Goal: Task Accomplishment & Management: Complete application form

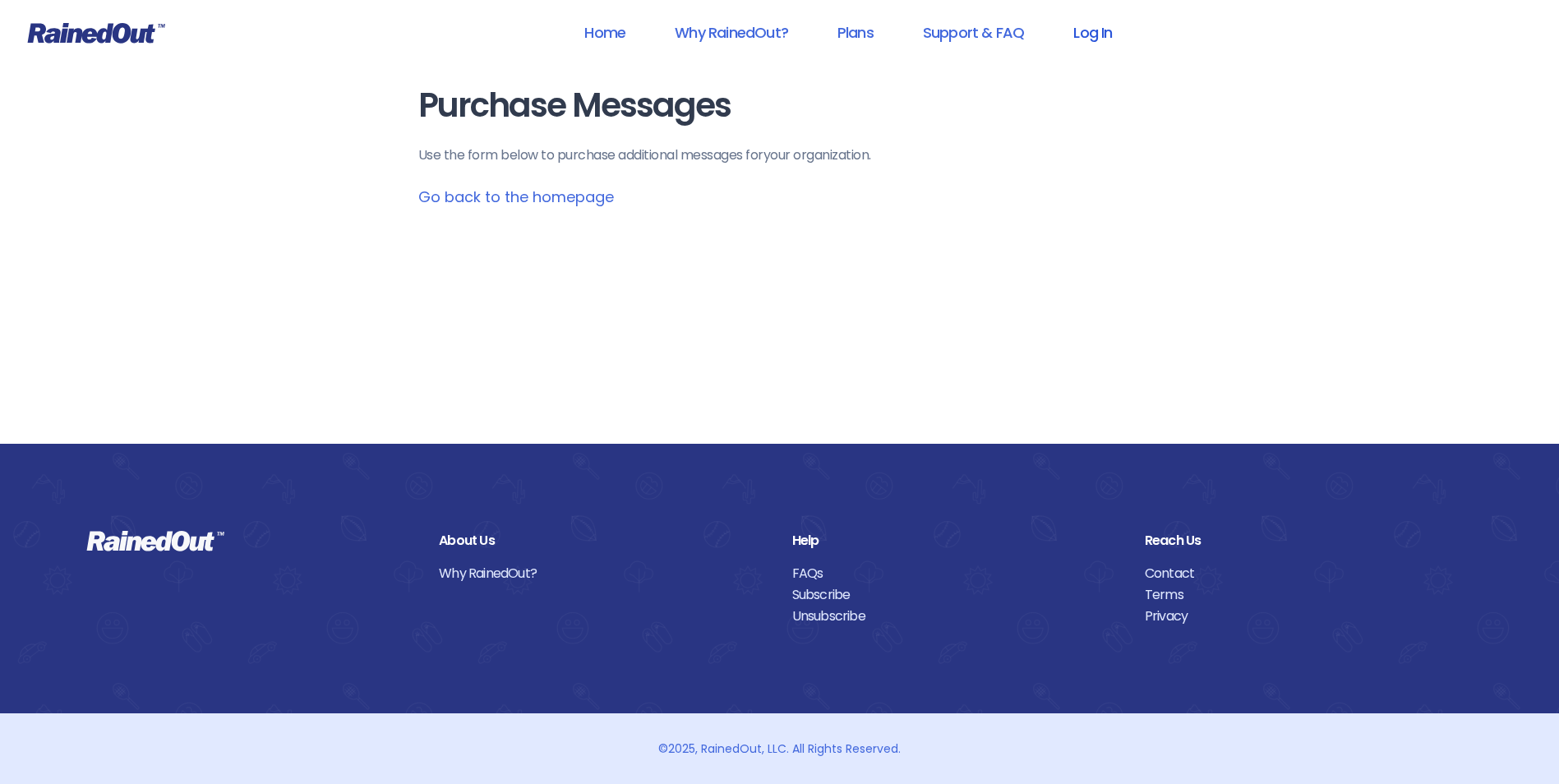
click at [1119, 25] on link "Log In" at bounding box center [1093, 32] width 81 height 37
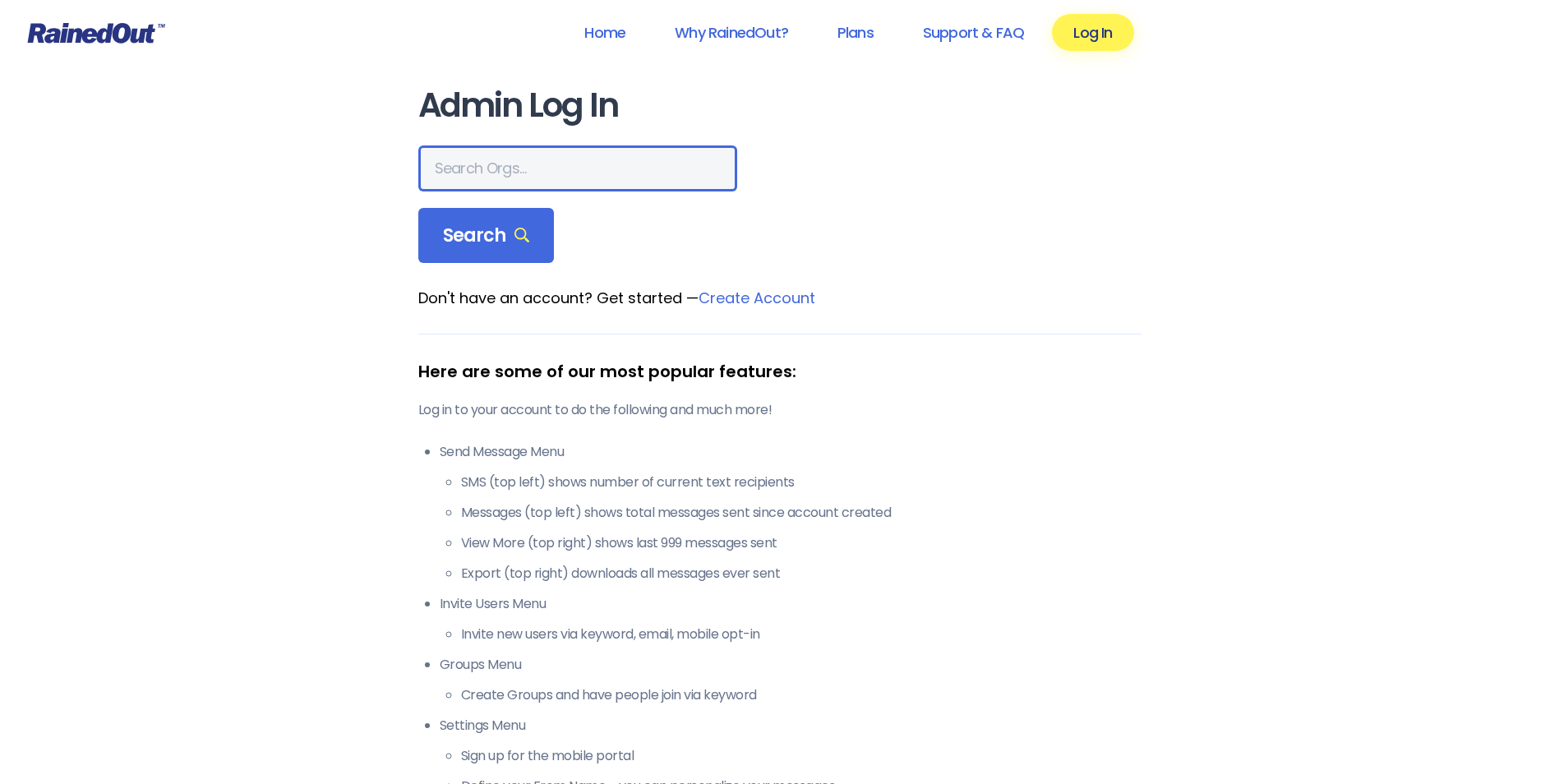
click at [533, 165] on input "text" at bounding box center [578, 169] width 319 height 46
type input "C"
type input "city of poway"
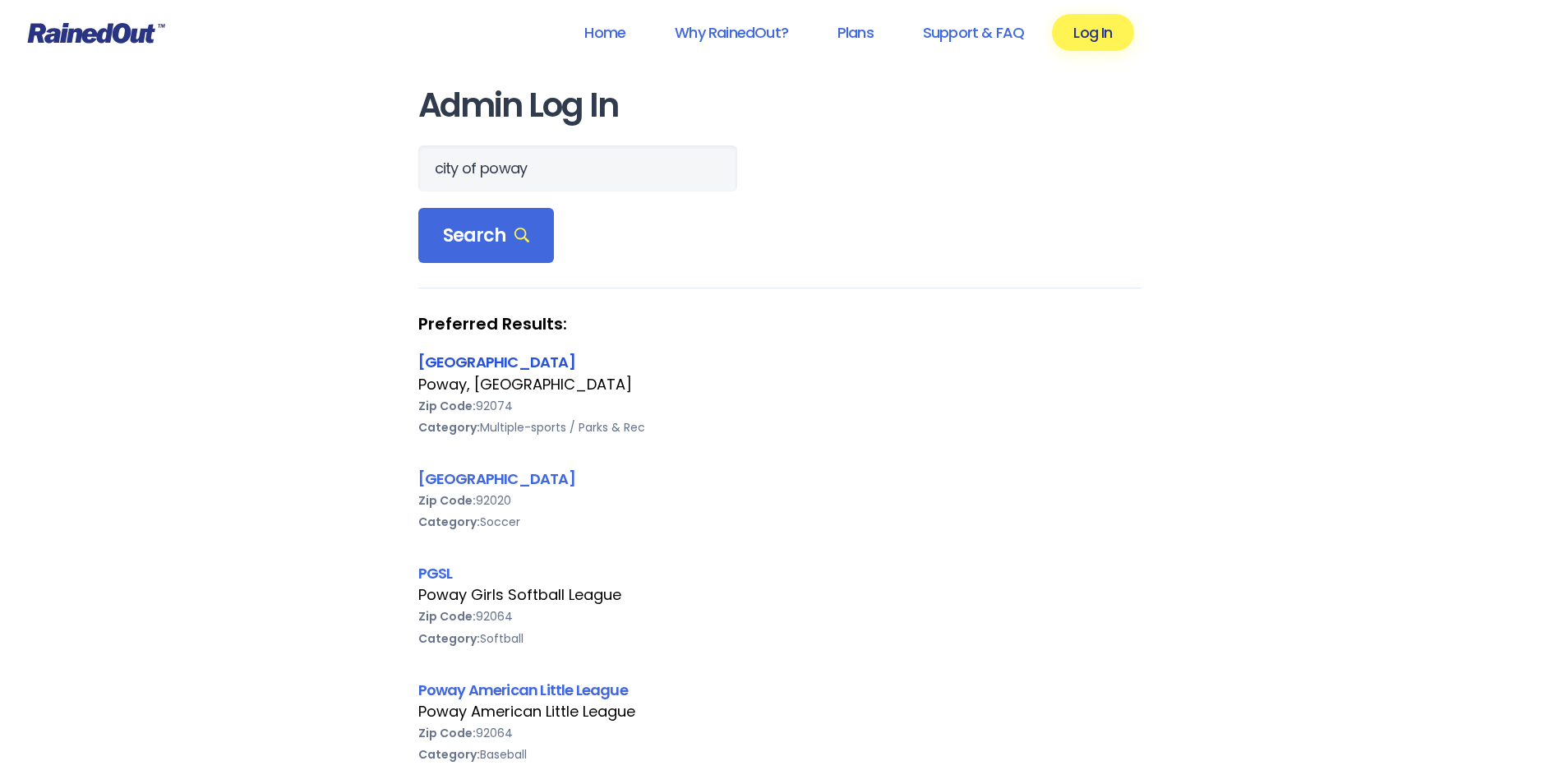
click at [486, 360] on link "[GEOGRAPHIC_DATA]" at bounding box center [497, 362] width 157 height 21
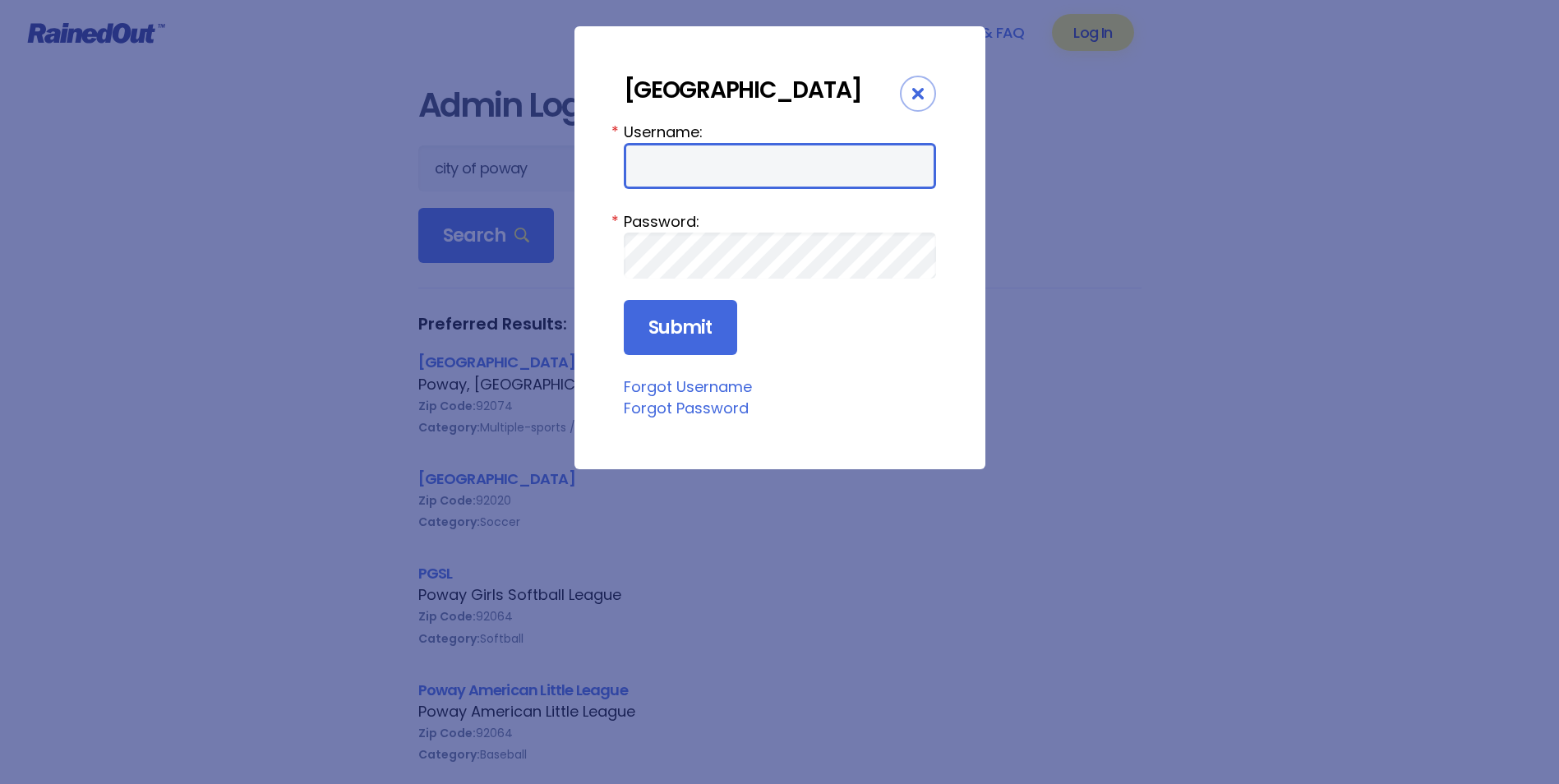
click at [666, 169] on input "Username:" at bounding box center [780, 166] width 313 height 46
type input "cpark"
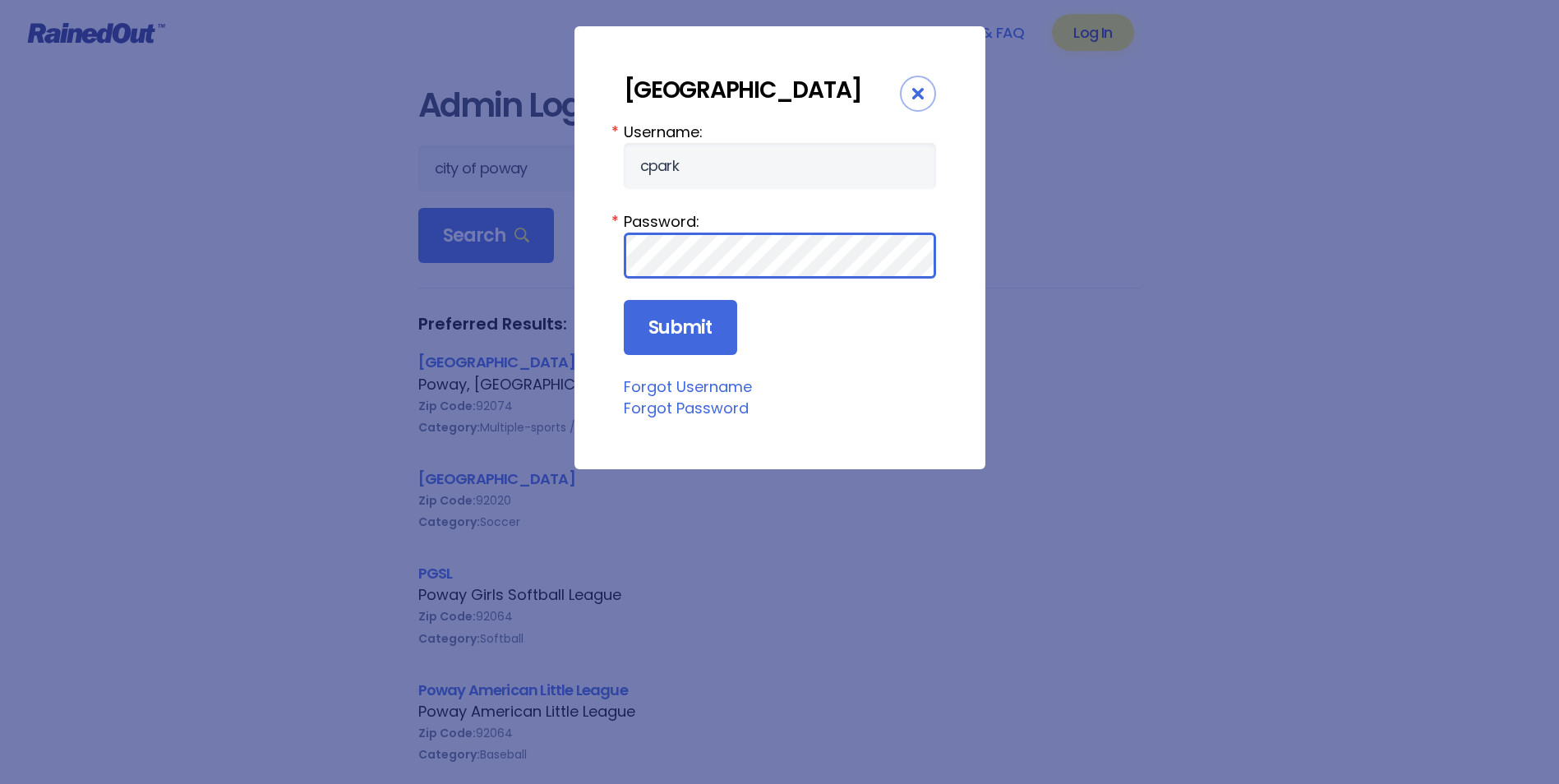
click at [624, 300] on input "Submit" at bounding box center [680, 328] width 114 height 56
